Goal: Navigation & Orientation: Find specific page/section

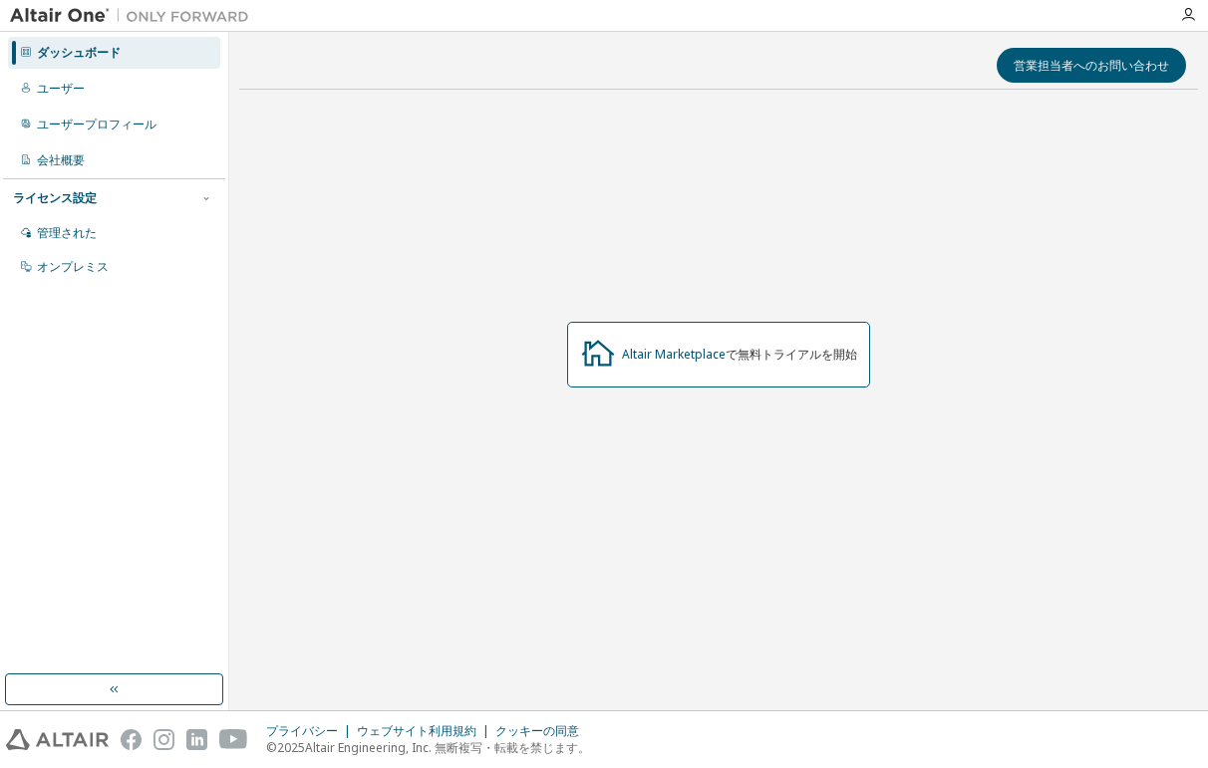
click at [967, 332] on div "Altair Marketplace で無料トライアルを開始" at bounding box center [718, 355] width 958 height 499
click at [1184, 18] on icon "button" at bounding box center [1188, 15] width 16 height 16
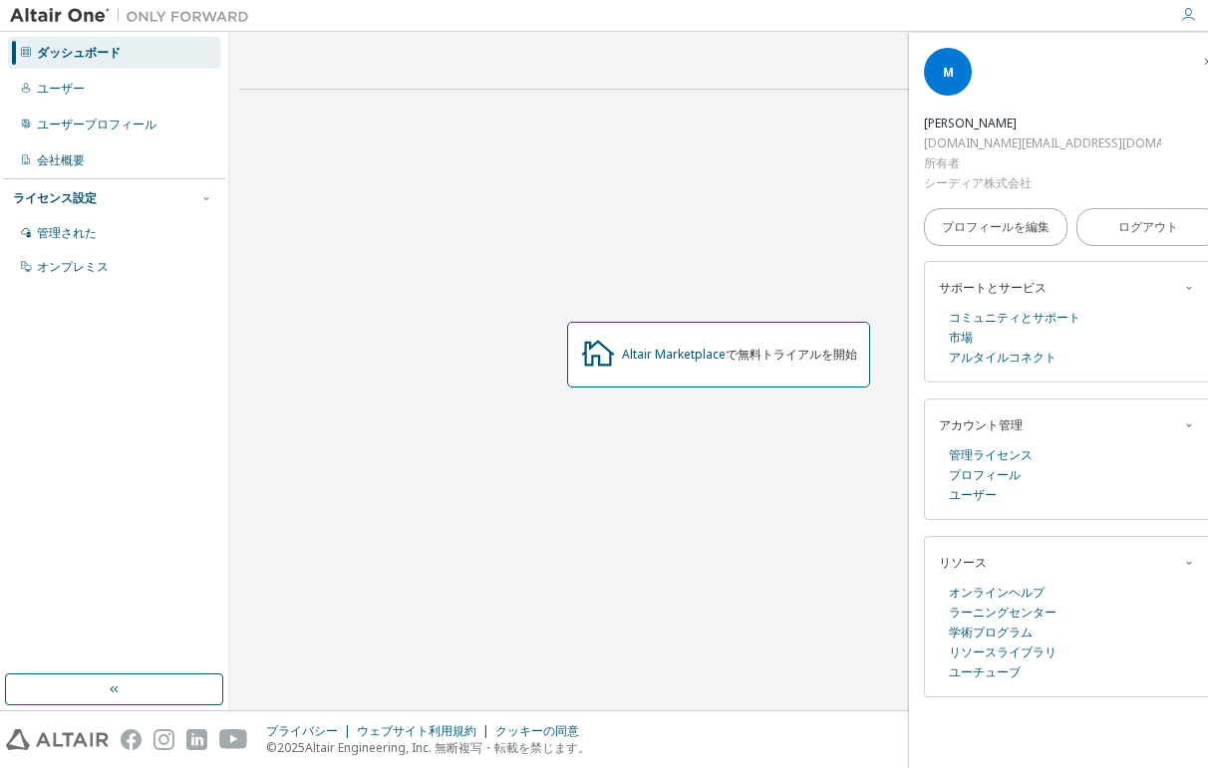
click at [793, 186] on div "Altair Marketplace で無料トライアルを開始" at bounding box center [718, 355] width 958 height 499
click at [855, 207] on div "Altair Marketplace で無料トライアルを開始" at bounding box center [718, 355] width 958 height 499
click at [1202, 63] on icon "button" at bounding box center [1208, 62] width 12 height 12
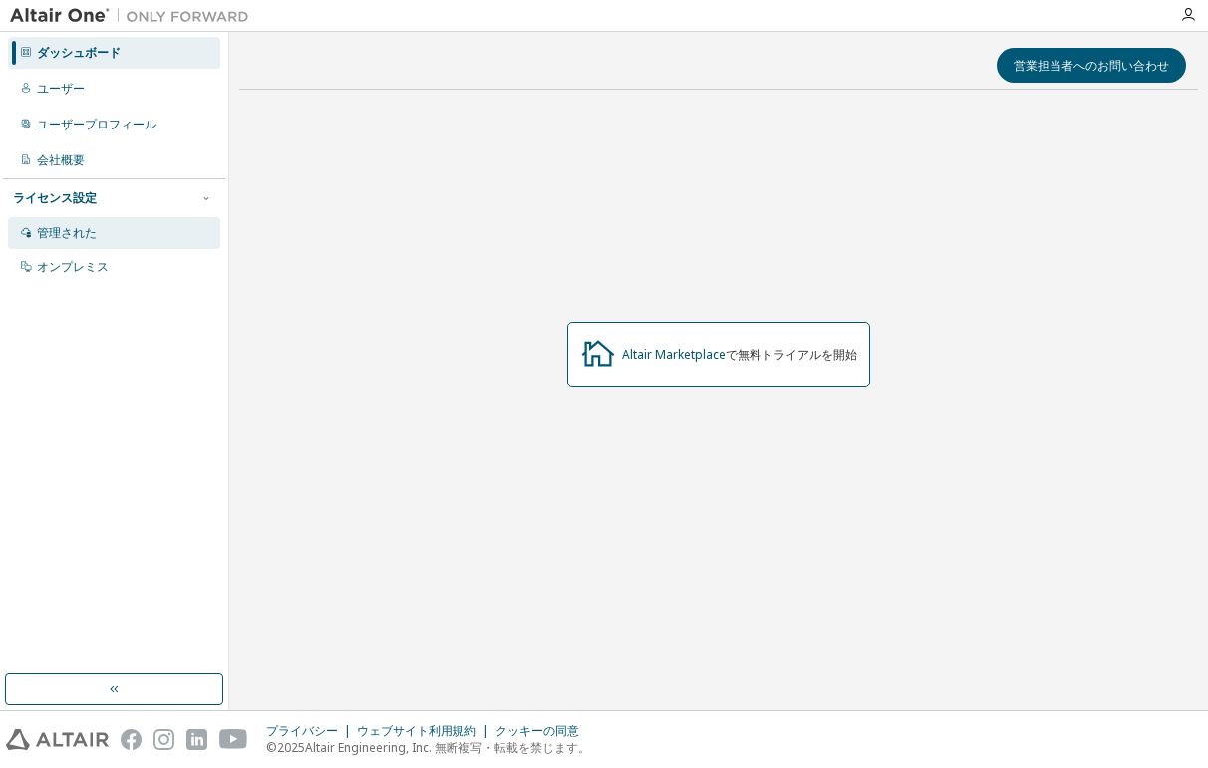
click at [59, 235] on font "管理された" at bounding box center [67, 232] width 60 height 17
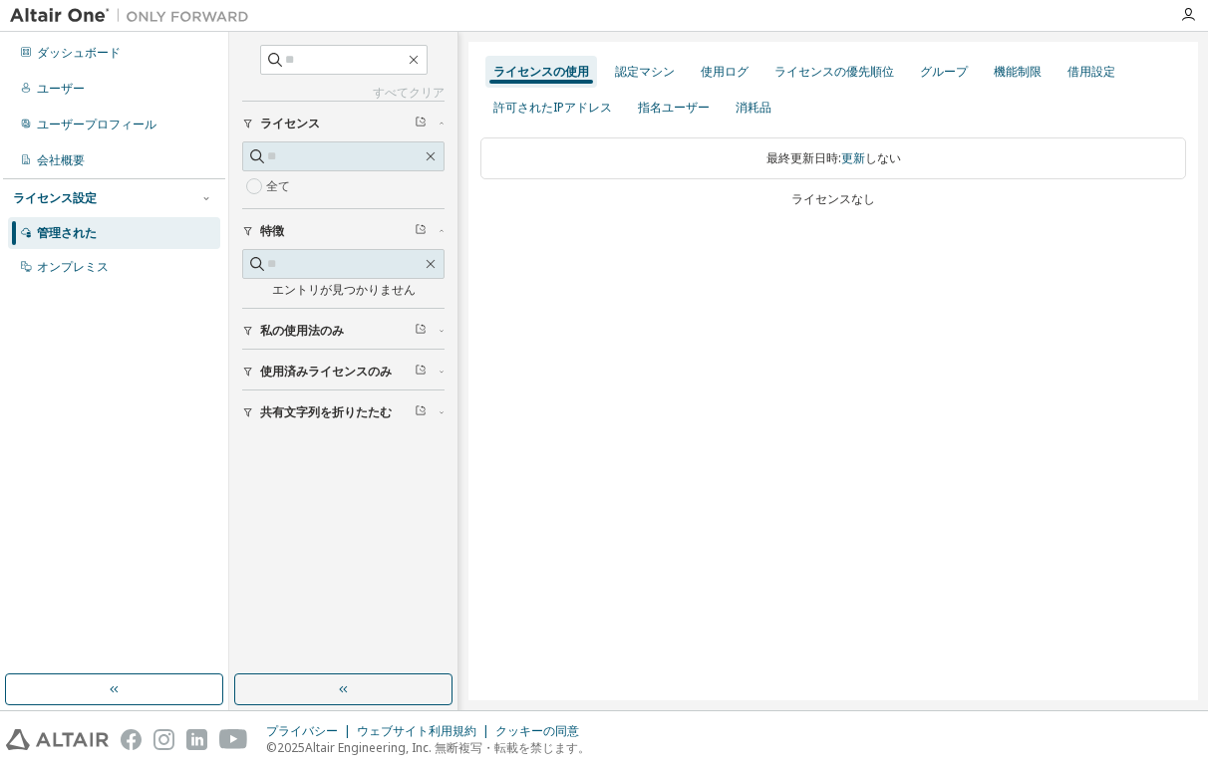
click at [250, 369] on icon "button" at bounding box center [248, 372] width 8 height 9
click at [250, 331] on icon "button" at bounding box center [248, 331] width 12 height 12
click at [56, 49] on font "ダッシュボード" at bounding box center [79, 52] width 84 height 17
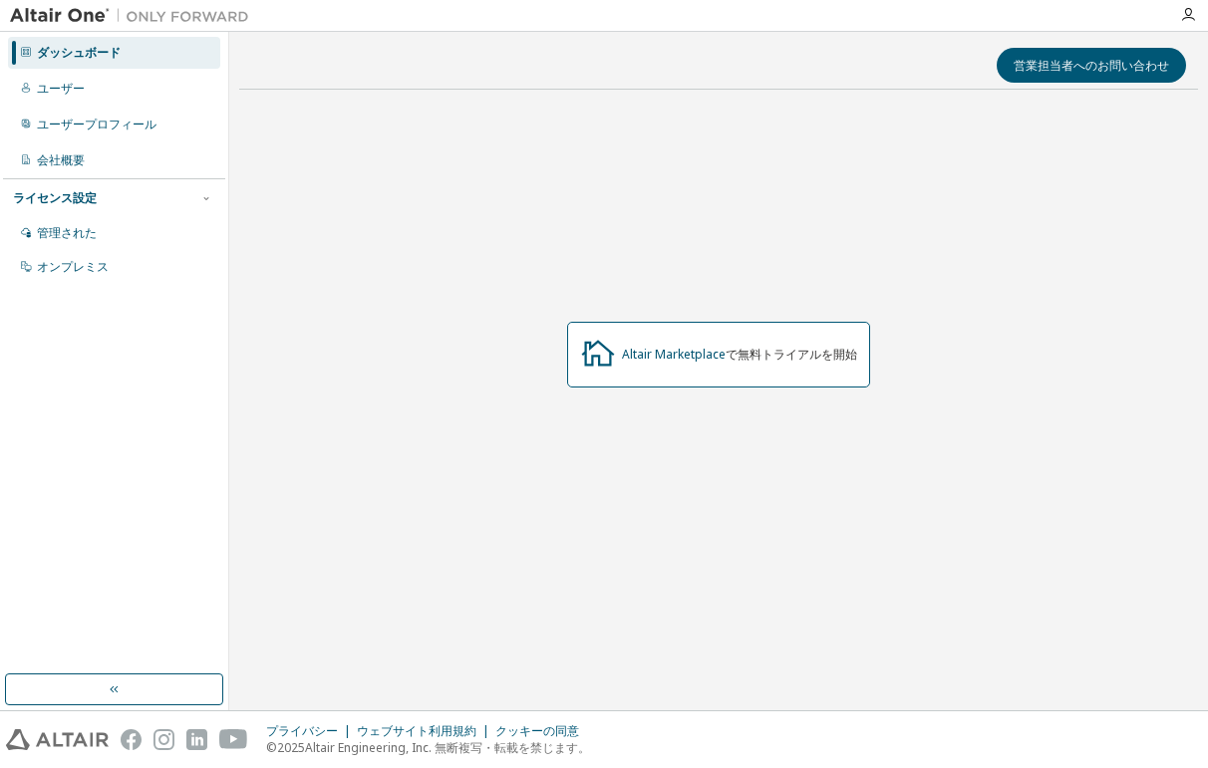
click at [716, 440] on div "Altair Marketplace で無料トライアルを開始" at bounding box center [718, 355] width 958 height 499
click at [697, 355] on font "Altair Marketplace" at bounding box center [674, 354] width 104 height 17
